Goal: Task Accomplishment & Management: Manage account settings

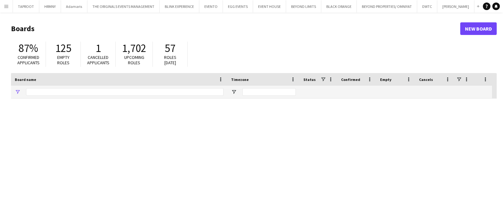
type input "****"
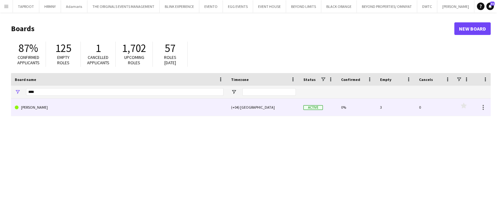
click at [187, 101] on link "[PERSON_NAME]" at bounding box center [119, 107] width 209 height 18
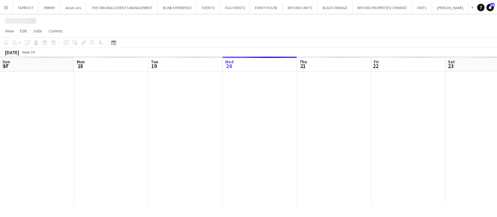
scroll to position [0, 150]
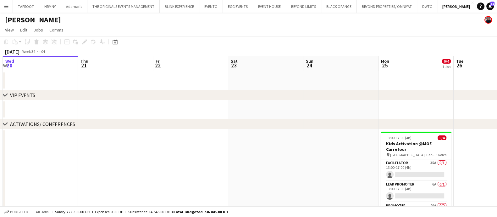
drag, startPoint x: 389, startPoint y: 164, endPoint x: 239, endPoint y: 166, distance: 150.1
click at [239, 166] on app-calendar-viewport "Sun 17 Mon 18 Tue 19 Wed 20 Thu 21 Fri 22 Sat 23 Sun 24 Mon 25 0/4 1 Job Tue 26…" at bounding box center [248, 190] width 497 height 268
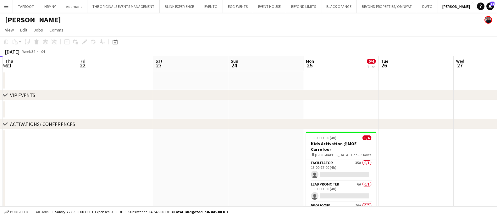
scroll to position [0, 225]
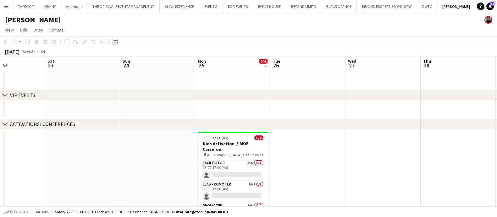
drag, startPoint x: 438, startPoint y: 160, endPoint x: 329, endPoint y: 176, distance: 110.1
click at [329, 176] on app-calendar-viewport "Tue 19 Wed 20 Thu 21 Fri 22 Sat 23 Sun 24 Mon 25 0/4 1 Job Tue 26 Wed 27 Thu 28…" at bounding box center [248, 190] width 497 height 268
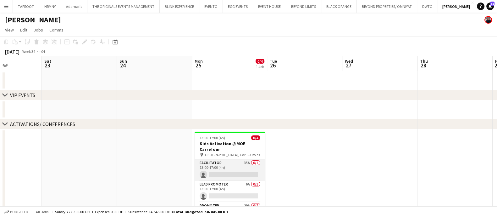
click at [218, 175] on app-card-role "Facilitator 35A 0/1 13:00-17:00 (4h) single-neutral-actions" at bounding box center [230, 169] width 70 height 21
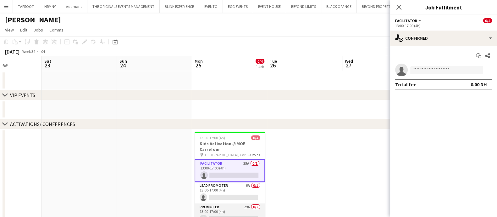
click at [238, 210] on app-card-role "Promoter 29A 0/2 13:00-17:00 (4h) single-neutral-actions single-neutral-actions" at bounding box center [230, 218] width 70 height 31
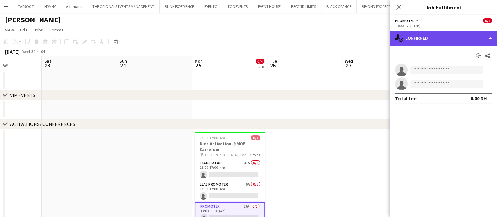
click at [440, 32] on div "single-neutral-actions-check-2 Confirmed" at bounding box center [443, 38] width 107 height 15
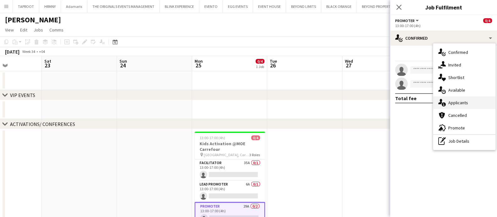
click at [461, 100] on div "single-neutral-actions-information Applicants" at bounding box center [465, 102] width 62 height 13
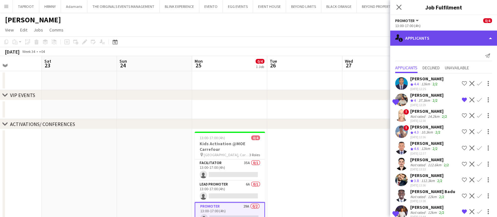
click at [451, 43] on div "single-neutral-actions-information Applicants" at bounding box center [443, 38] width 107 height 15
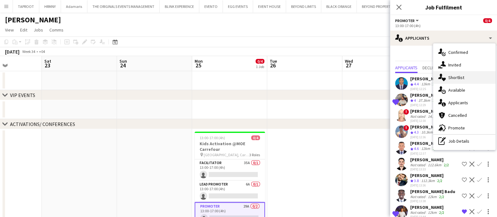
click at [453, 78] on div "single-neutral-actions-heart Shortlist" at bounding box center [465, 77] width 62 height 13
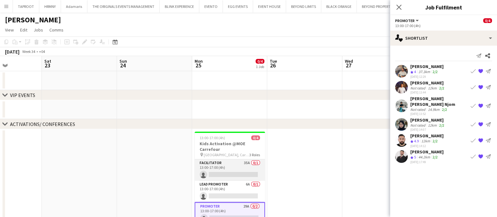
click at [231, 167] on app-card-role "Facilitator 35A 0/1 13:00-17:00 (4h) single-neutral-actions" at bounding box center [230, 169] width 70 height 21
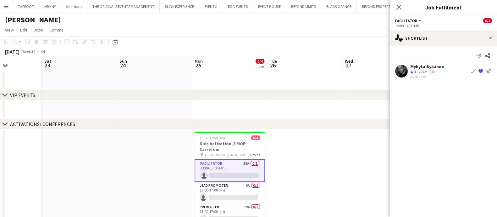
click at [323, 109] on app-date-cell at bounding box center [304, 109] width 75 height 19
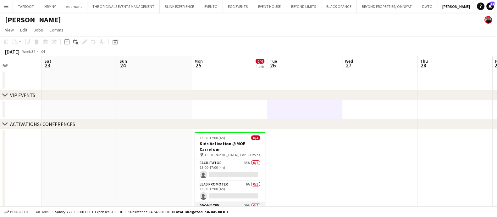
click at [243, 204] on app-card-role "Promoter 29A 0/2 13:00-17:00 (4h) single-neutral-actions single-neutral-actions" at bounding box center [230, 217] width 70 height 31
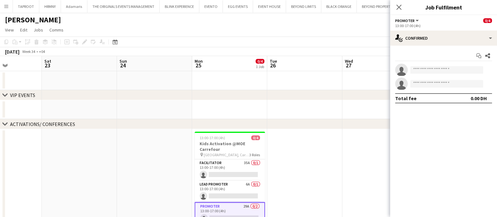
click at [440, 30] on app-options-switcher "Promoter All roles Promoter 0/4 13:00-17:00 (4h)" at bounding box center [443, 22] width 107 height 15
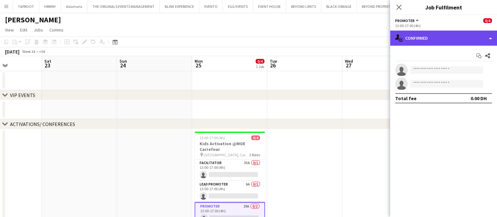
click at [442, 40] on div "single-neutral-actions-check-2 Confirmed" at bounding box center [443, 38] width 107 height 15
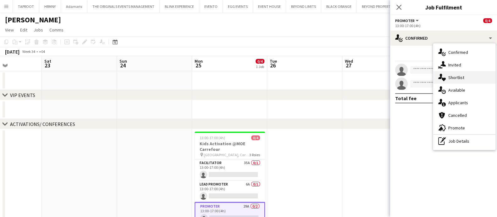
click at [447, 71] on div "single-neutral-actions-heart Shortlist" at bounding box center [465, 77] width 62 height 13
